Goal: Information Seeking & Learning: Compare options

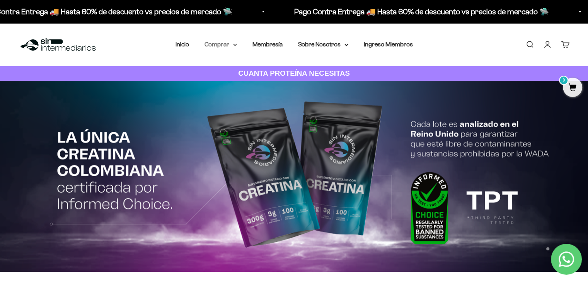
click at [215, 46] on summary "Comprar" at bounding box center [220, 44] width 32 height 10
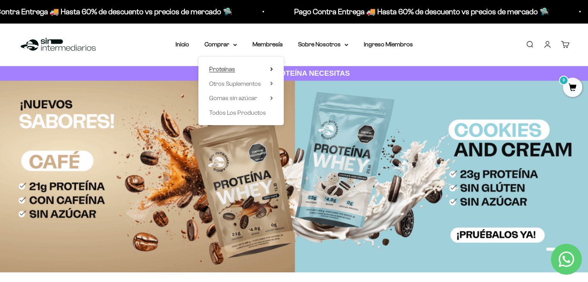
click at [258, 68] on summary "Proteínas" at bounding box center [241, 69] width 64 height 10
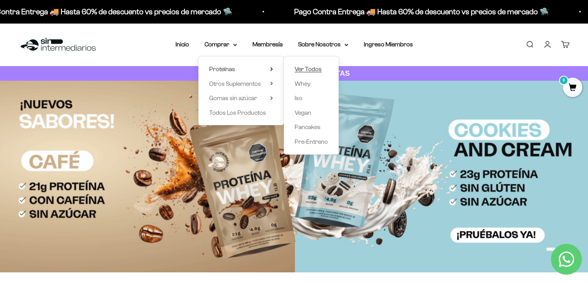
click at [298, 70] on span "Ver Todos" at bounding box center [307, 69] width 27 height 7
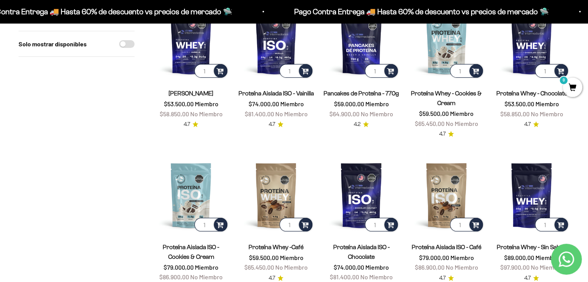
scroll to position [39, 0]
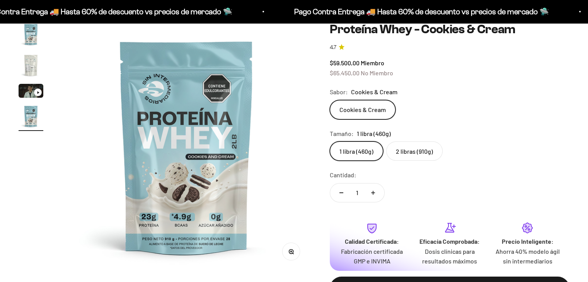
scroll to position [77, 0]
click at [36, 67] on img "Ir al artículo 2" at bounding box center [31, 65] width 25 height 25
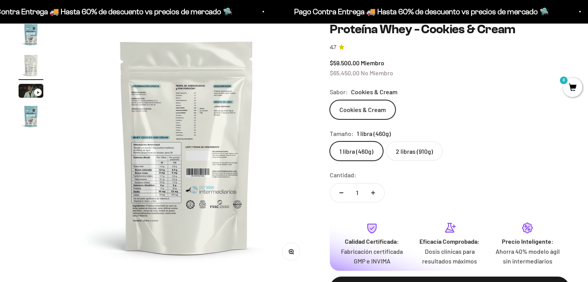
scroll to position [0, 258]
click at [164, 95] on img at bounding box center [186, 146] width 249 height 249
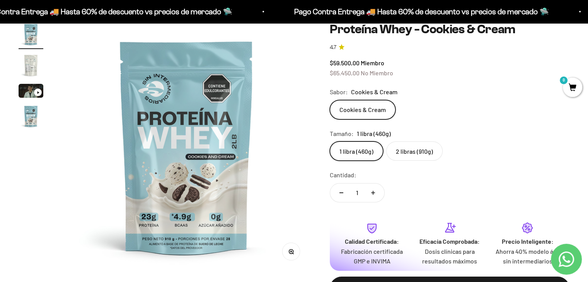
scroll to position [0, 0]
click at [30, 64] on img "Ir al artículo 2" at bounding box center [31, 65] width 25 height 25
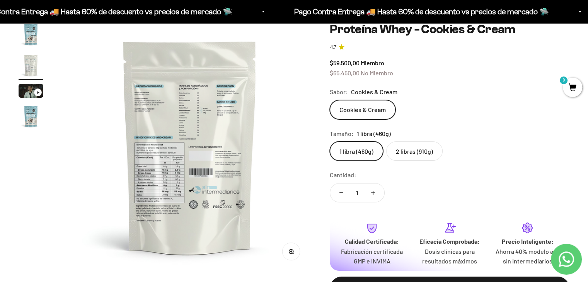
scroll to position [0, 258]
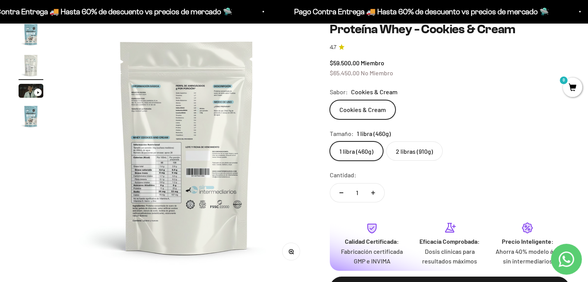
click at [295, 255] on button "Zoom" at bounding box center [290, 251] width 17 height 17
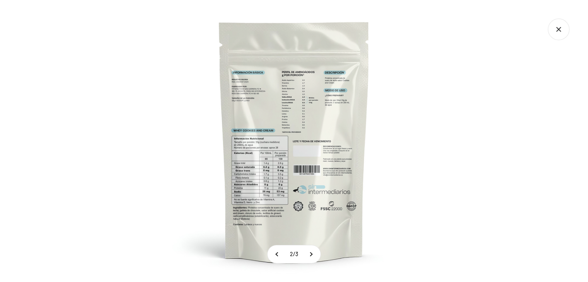
click at [286, 127] on img at bounding box center [294, 141] width 282 height 282
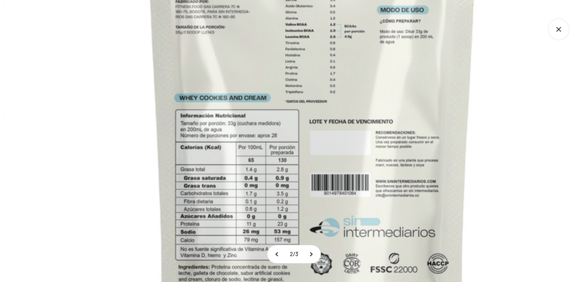
click at [324, 175] on img at bounding box center [312, 121] width 618 height 618
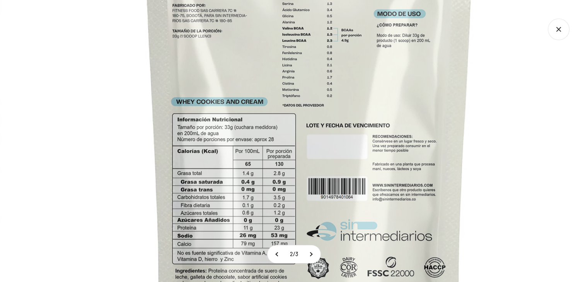
click at [561, 32] on icon "Cerrar galería" at bounding box center [558, 30] width 22 height 22
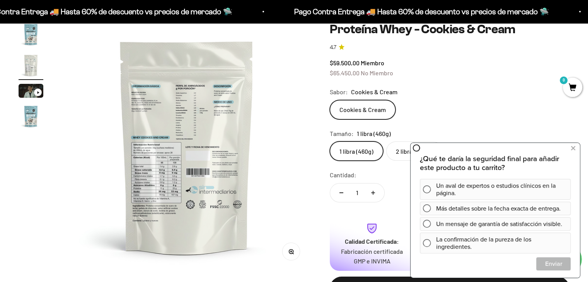
click at [293, 253] on icon "button" at bounding box center [292, 253] width 1 height 1
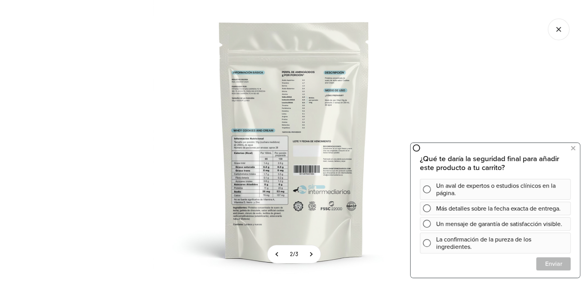
click at [264, 177] on img at bounding box center [294, 141] width 282 height 282
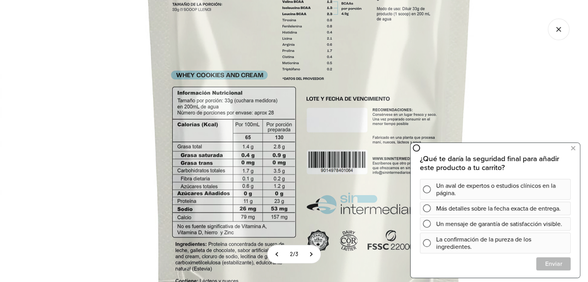
click at [306, 139] on img at bounding box center [309, 98] width 618 height 618
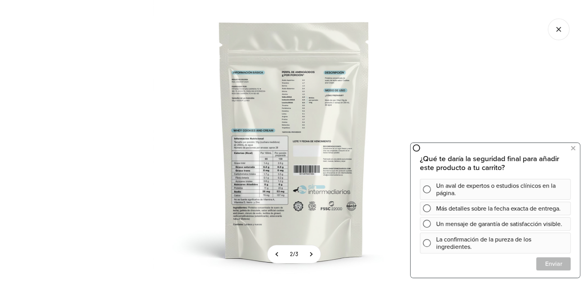
click at [557, 33] on icon "Cerrar galería" at bounding box center [558, 30] width 22 height 22
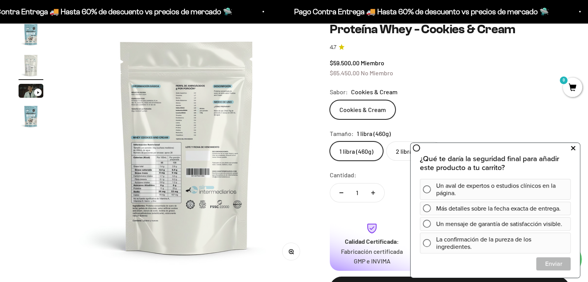
click at [573, 148] on icon at bounding box center [573, 148] width 4 height 10
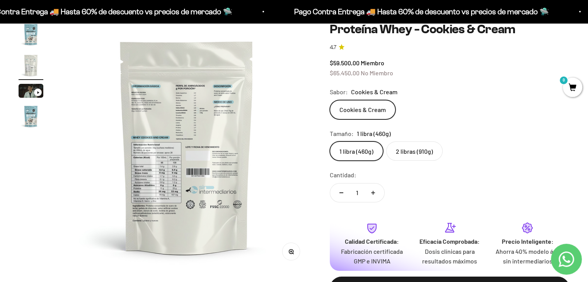
click at [430, 151] on label "2 libras (910g)" at bounding box center [414, 150] width 56 height 19
click at [330, 141] on input "2 libras (910g)" at bounding box center [329, 141] width 0 height 0
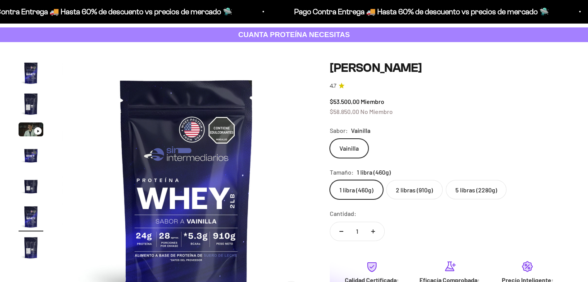
scroll to position [0, 1293]
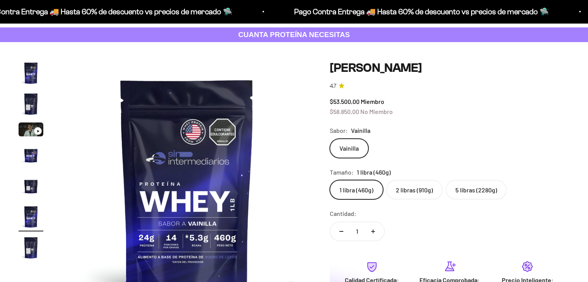
click at [26, 185] on img "Ir al artículo 5" at bounding box center [31, 185] width 25 height 25
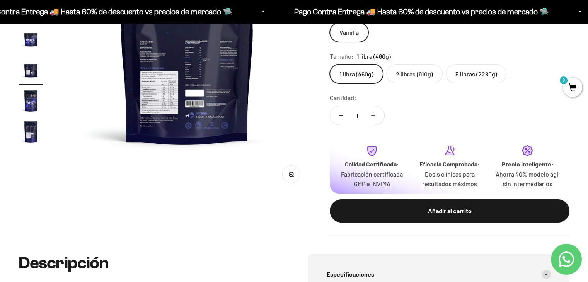
scroll to position [0, 0]
click at [291, 175] on icon "button" at bounding box center [291, 174] width 5 height 5
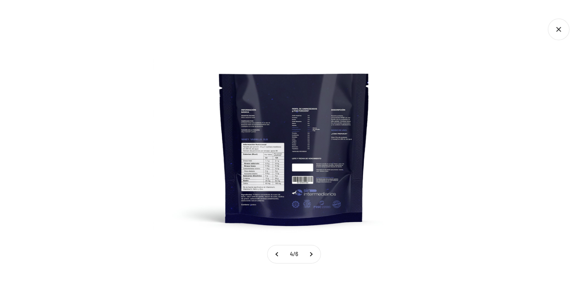
click at [262, 164] on img at bounding box center [294, 141] width 282 height 282
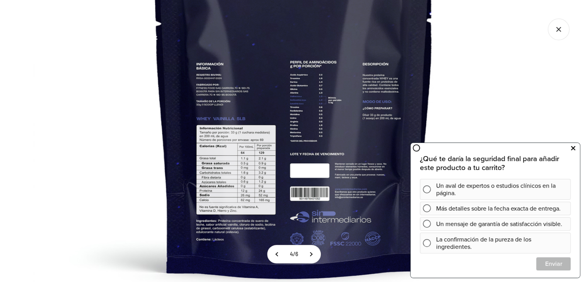
click at [570, 150] on button at bounding box center [573, 148] width 14 height 12
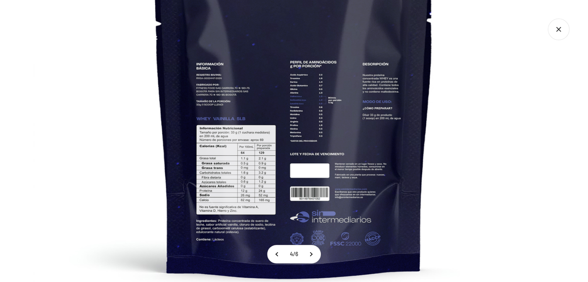
click at [561, 31] on icon "Cerrar galería" at bounding box center [558, 30] width 22 height 22
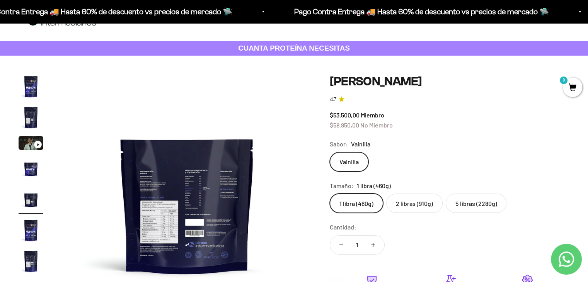
scroll to position [39, 0]
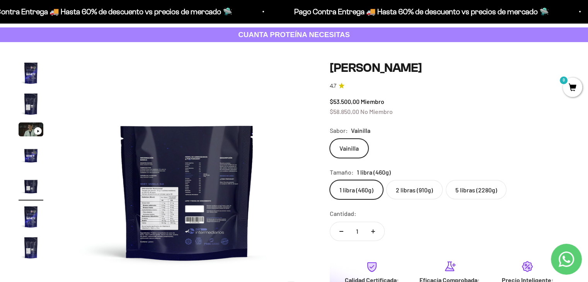
click at [417, 192] on label "2 libras (910g)" at bounding box center [414, 189] width 56 height 19
click at [330, 180] on input "2 libras (910g)" at bounding box center [329, 180] width 0 height 0
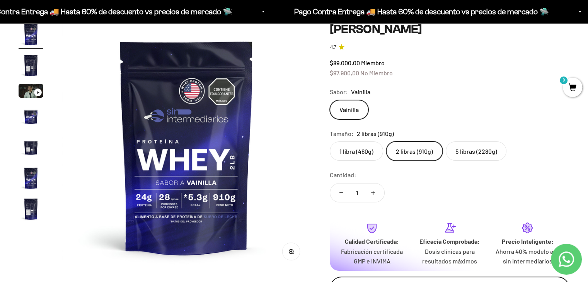
scroll to position [39, 0]
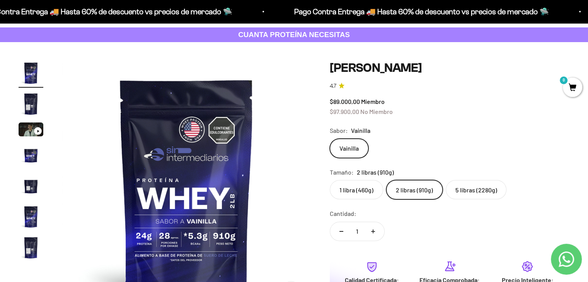
click at [370, 190] on label "1 libra (460g)" at bounding box center [356, 189] width 53 height 19
click at [330, 180] on input "1 libra (460g)" at bounding box center [329, 180] width 0 height 0
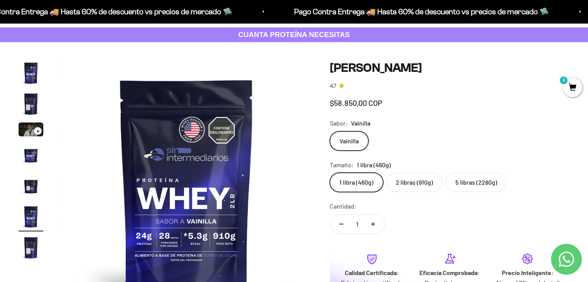
scroll to position [0, 1293]
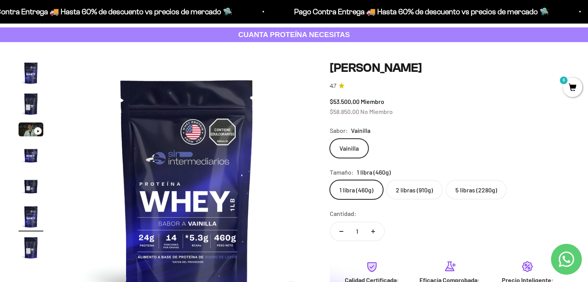
click at [410, 190] on label "2 libras (910g)" at bounding box center [414, 189] width 56 height 19
click at [330, 180] on input "2 libras (910g)" at bounding box center [329, 180] width 0 height 0
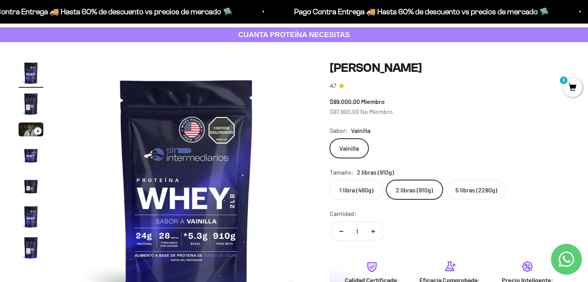
click at [481, 189] on label "5 libras (2280g)" at bounding box center [475, 189] width 61 height 19
click at [330, 180] on input "5 libras (2280g)" at bounding box center [329, 180] width 0 height 0
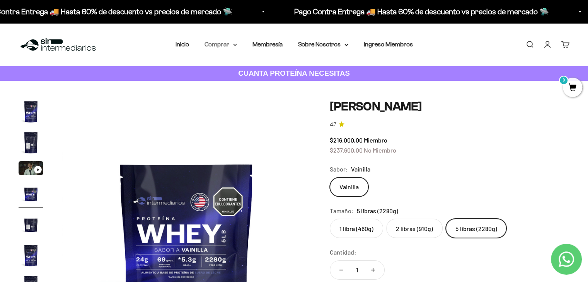
click at [212, 44] on summary "Comprar" at bounding box center [220, 44] width 32 height 10
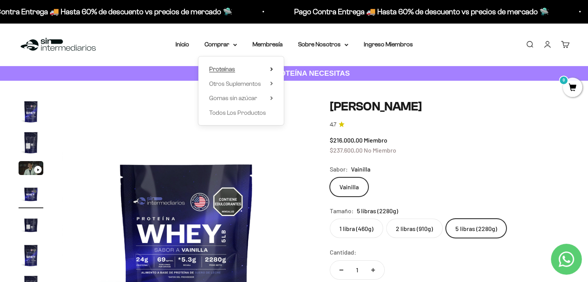
click at [224, 67] on span "Proteínas" at bounding box center [222, 69] width 26 height 7
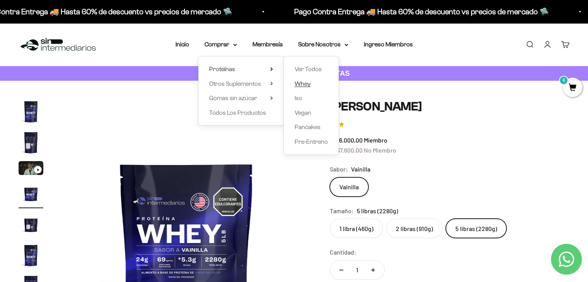
click at [306, 85] on span "Whey" at bounding box center [302, 83] width 16 height 7
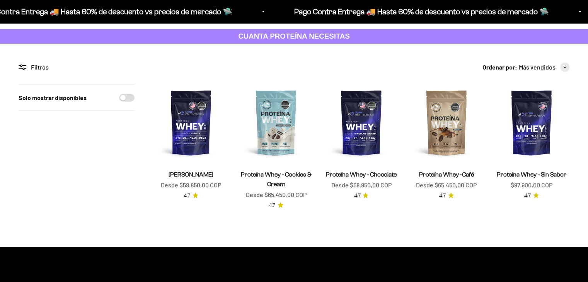
scroll to position [39, 0]
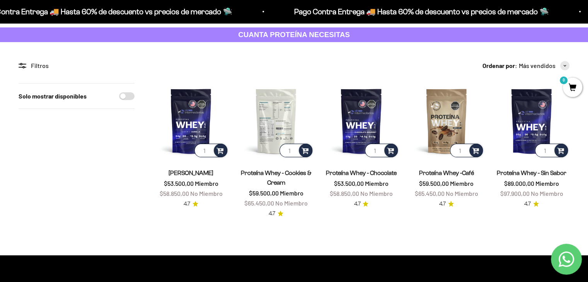
click at [290, 116] on img at bounding box center [276, 121] width 76 height 76
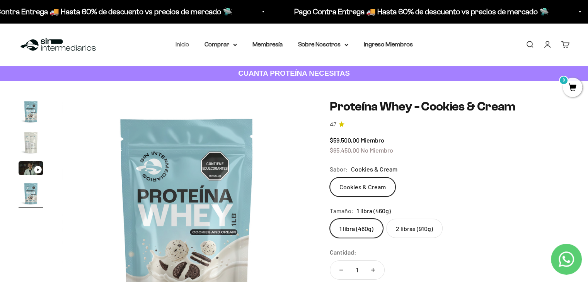
click at [182, 44] on link "Inicio" at bounding box center [182, 44] width 14 height 7
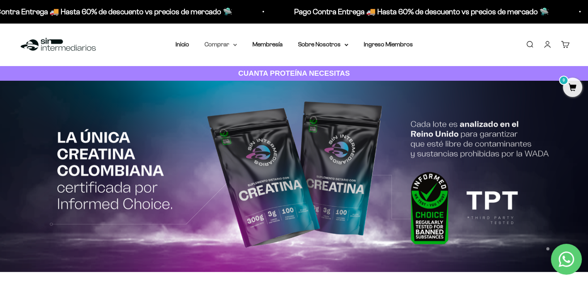
click at [219, 44] on summary "Comprar" at bounding box center [220, 44] width 32 height 10
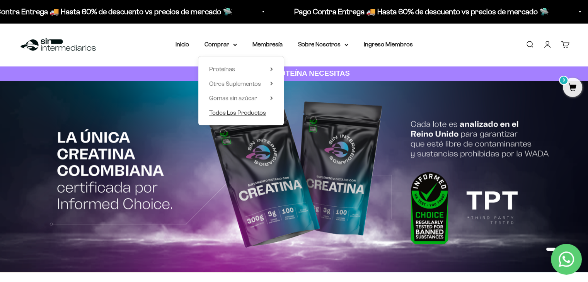
click at [247, 113] on span "Todos Los Productos" at bounding box center [237, 112] width 57 height 7
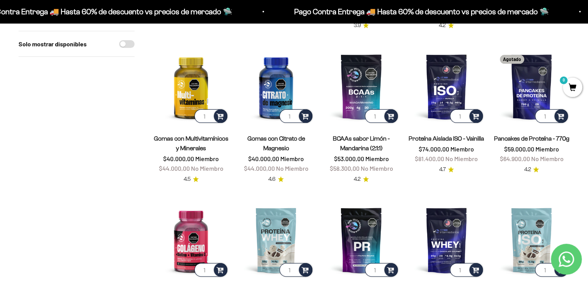
scroll to position [232, 0]
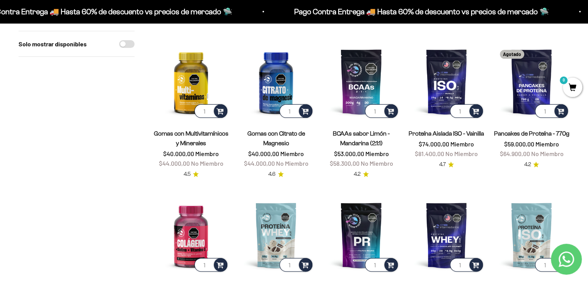
click at [68, 133] on div "Solo mostrar disponibles" at bounding box center [77, 270] width 116 height 760
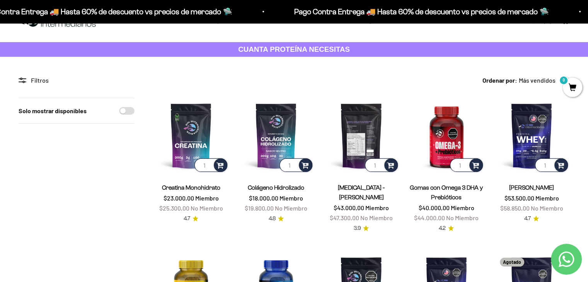
scroll to position [0, 0]
